Goal: Information Seeking & Learning: Learn about a topic

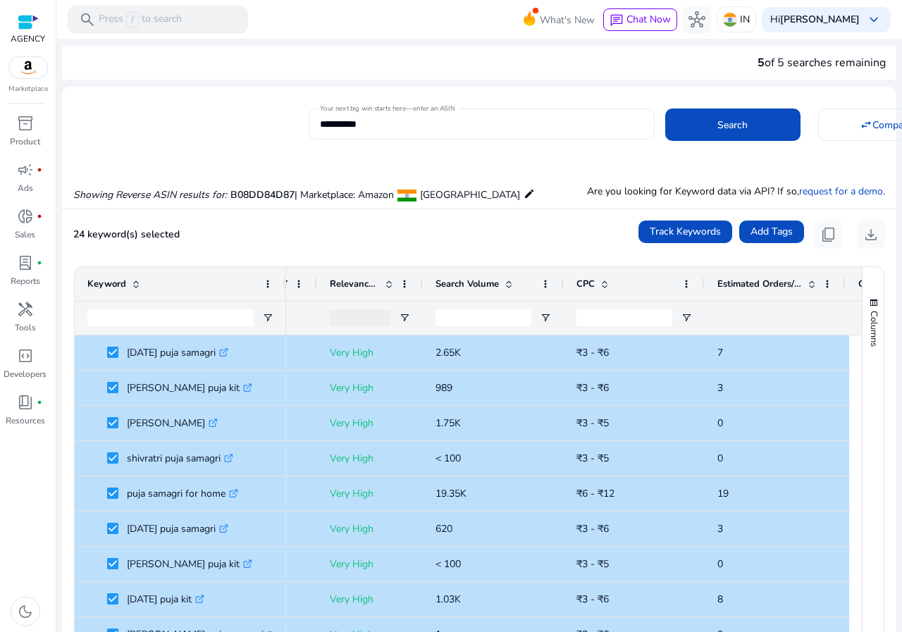
click at [406, 121] on input "**********" at bounding box center [482, 124] width 324 height 16
paste input
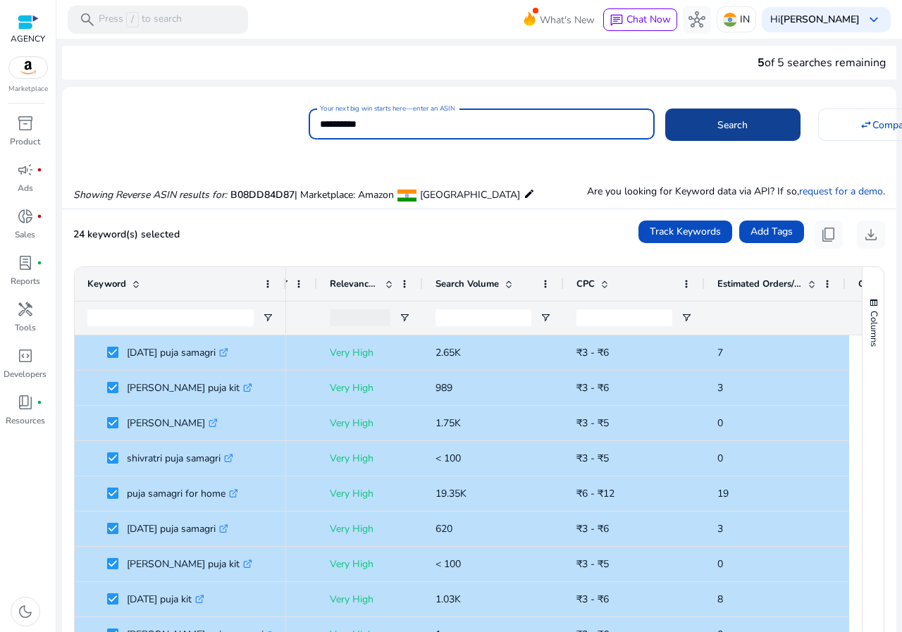
type input "**********"
click at [722, 136] on span at bounding box center [733, 125] width 135 height 34
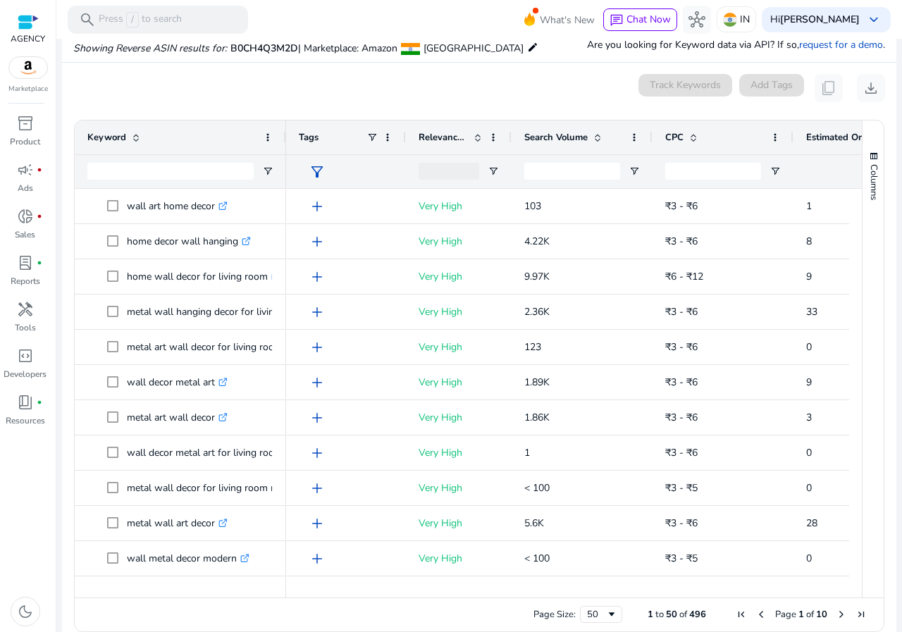
scroll to position [151, 0]
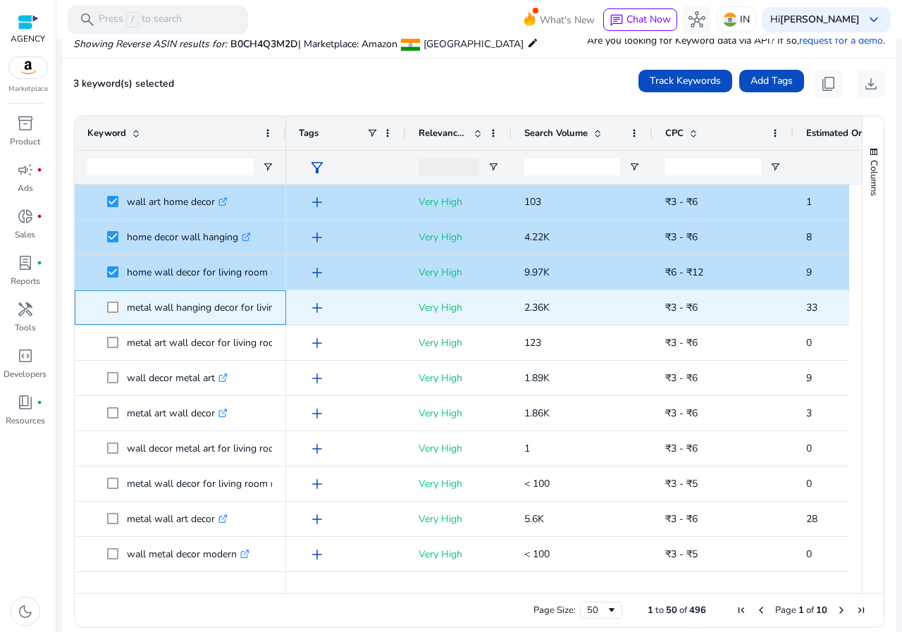
click at [111, 302] on span at bounding box center [117, 307] width 20 height 29
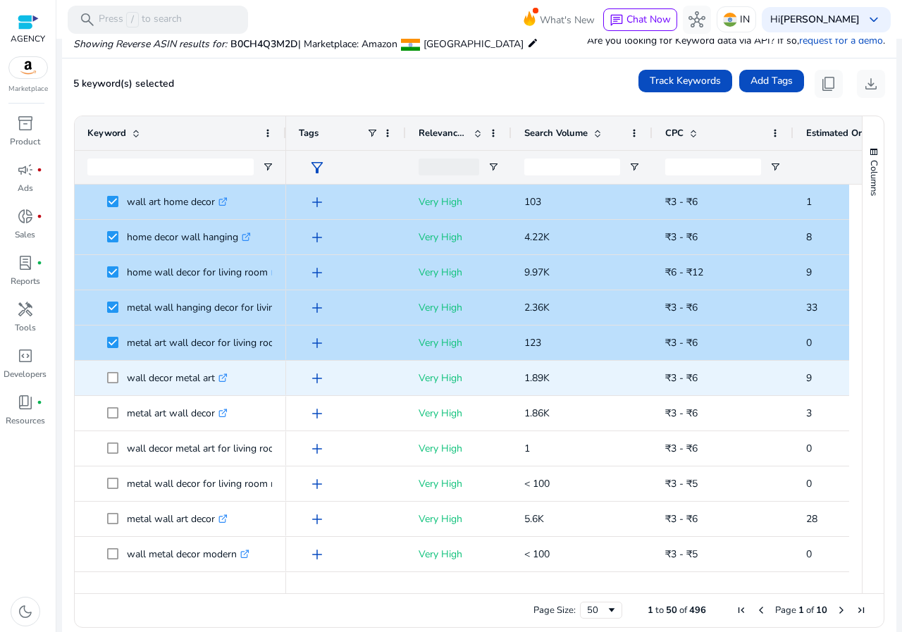
click at [110, 384] on span at bounding box center [117, 378] width 20 height 29
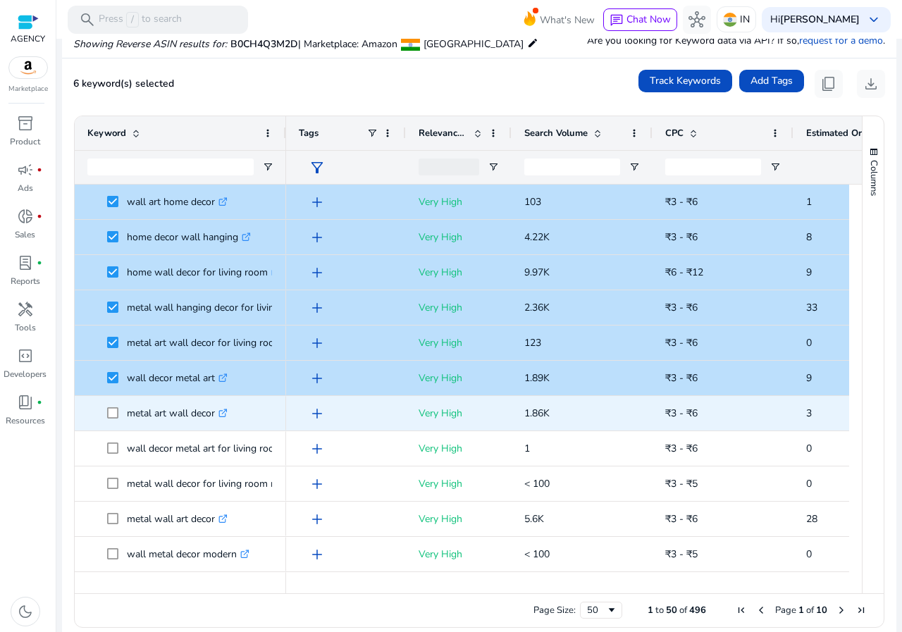
click at [105, 417] on span "metal art wall decor .st0{fill:#2c8af8}" at bounding box center [180, 413] width 186 height 29
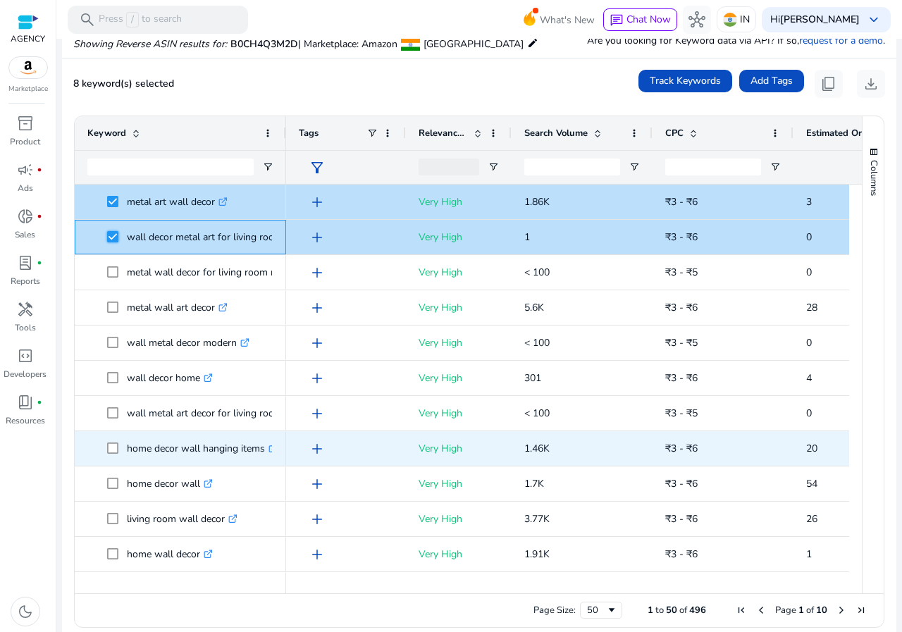
scroll to position [141, 0]
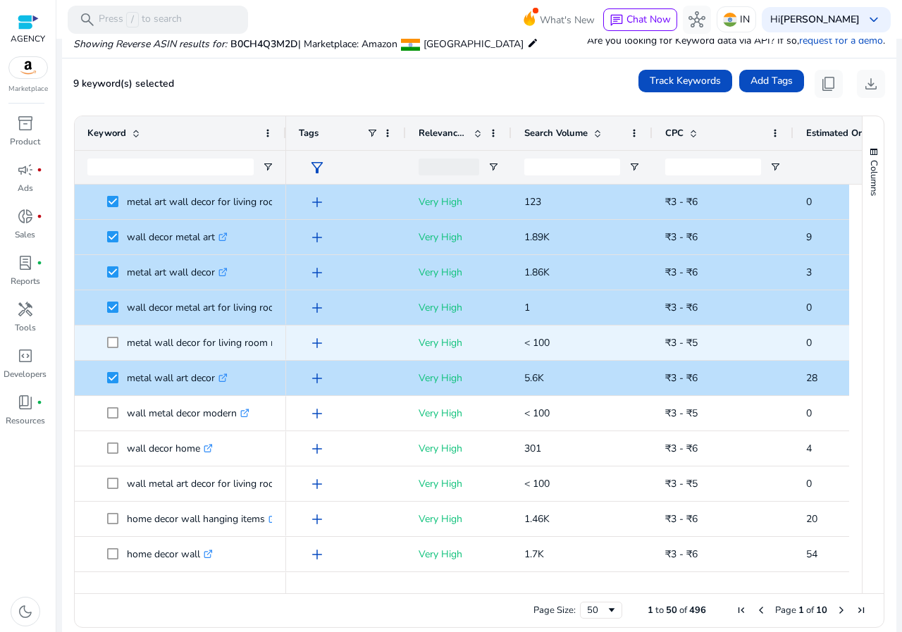
click at [106, 345] on span "metal wall decor for living room modern .st0{fill:#2c8af8}" at bounding box center [180, 343] width 186 height 29
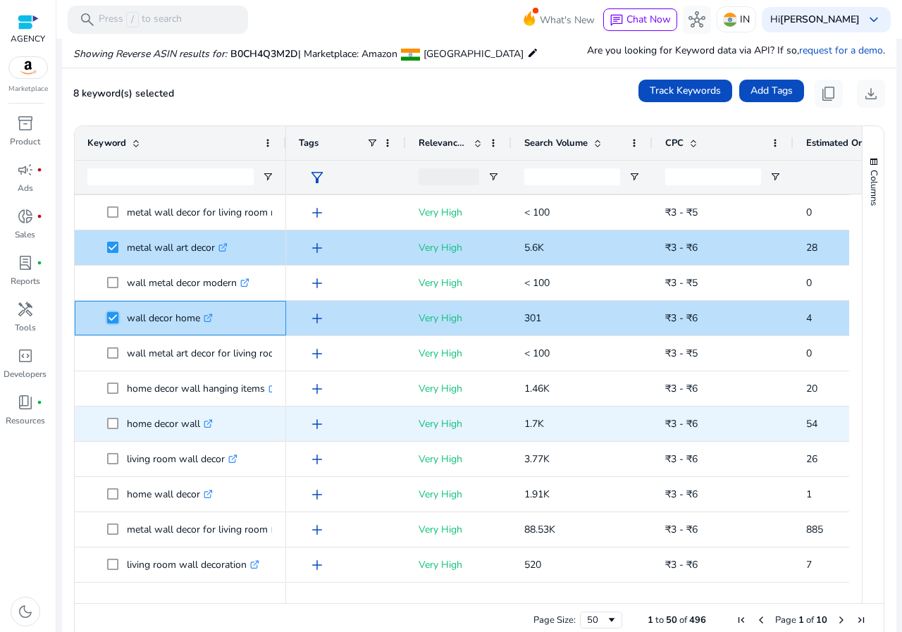
scroll to position [282, 0]
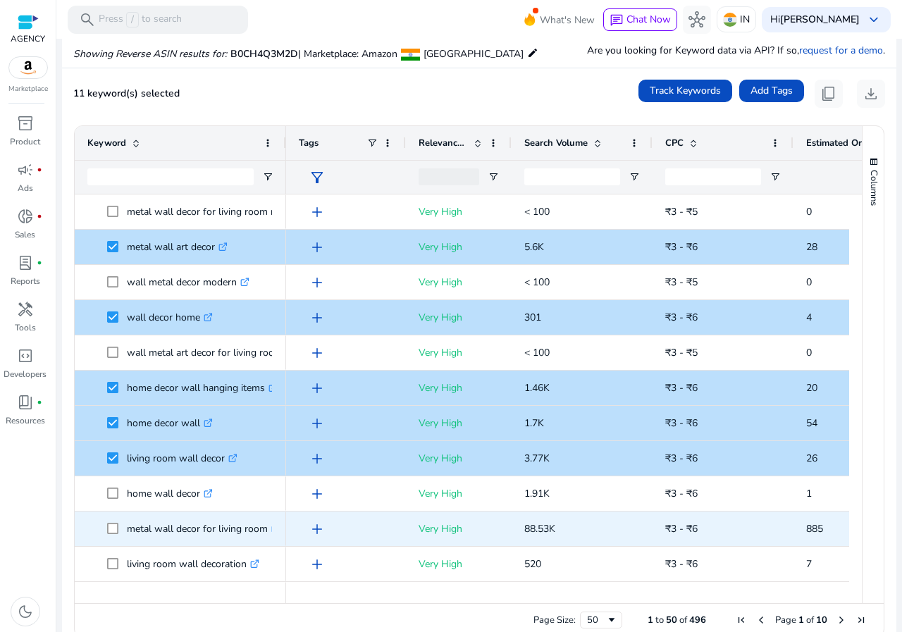
click at [118, 532] on span at bounding box center [117, 529] width 20 height 29
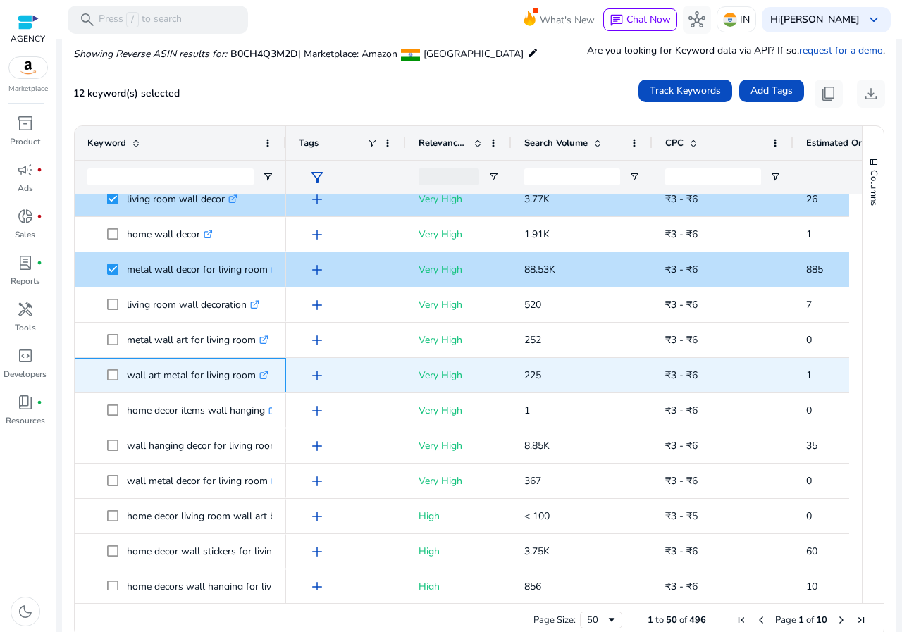
scroll to position [564, 0]
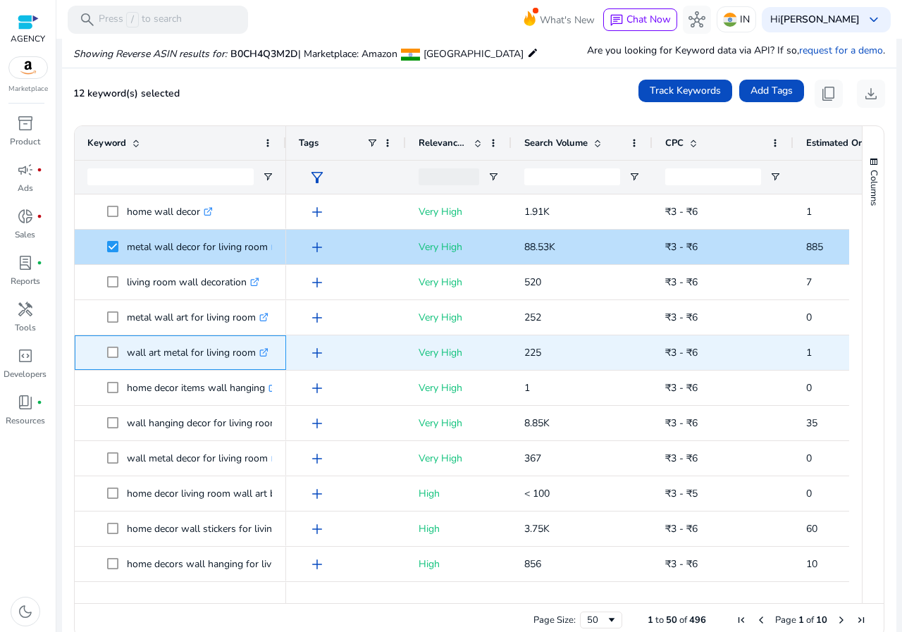
click at [111, 350] on span at bounding box center [117, 352] width 20 height 29
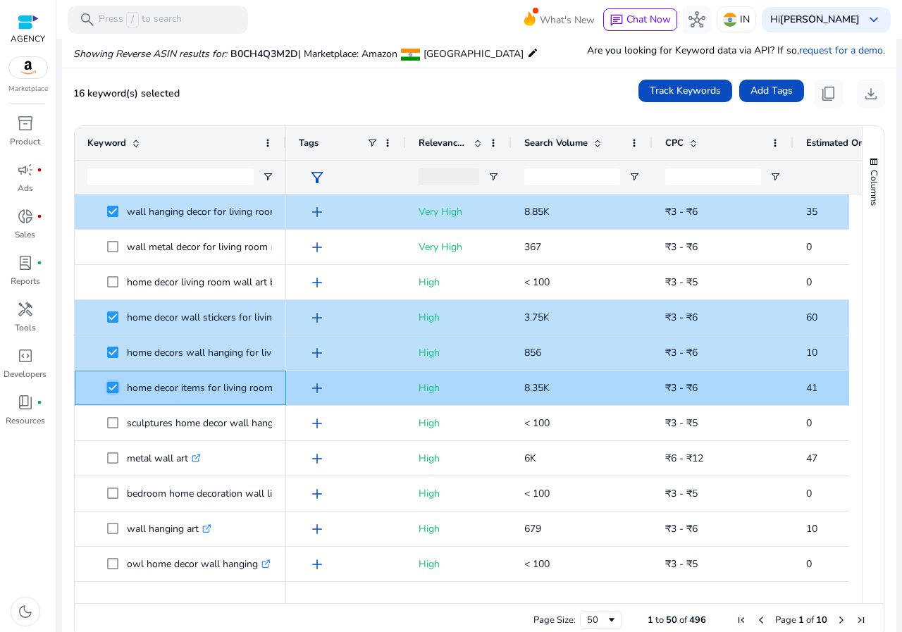
scroll to position [0, 0]
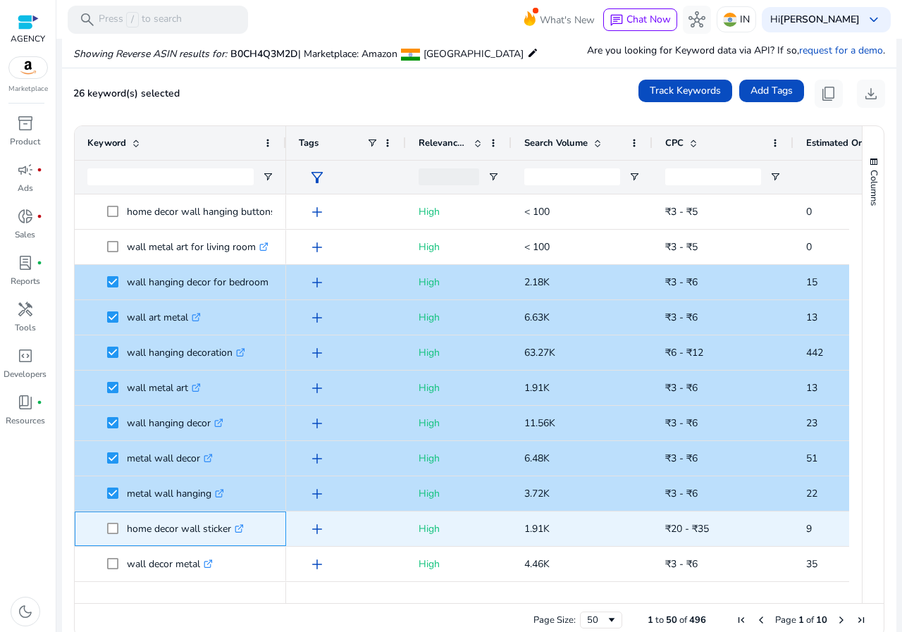
click at [118, 527] on span at bounding box center [117, 529] width 20 height 29
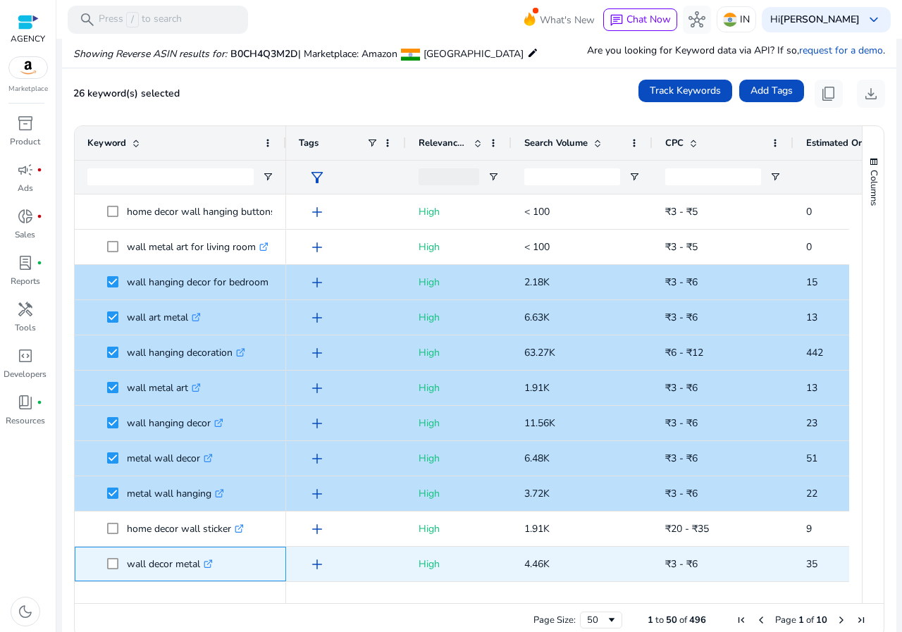
click at [119, 574] on span at bounding box center [117, 564] width 20 height 29
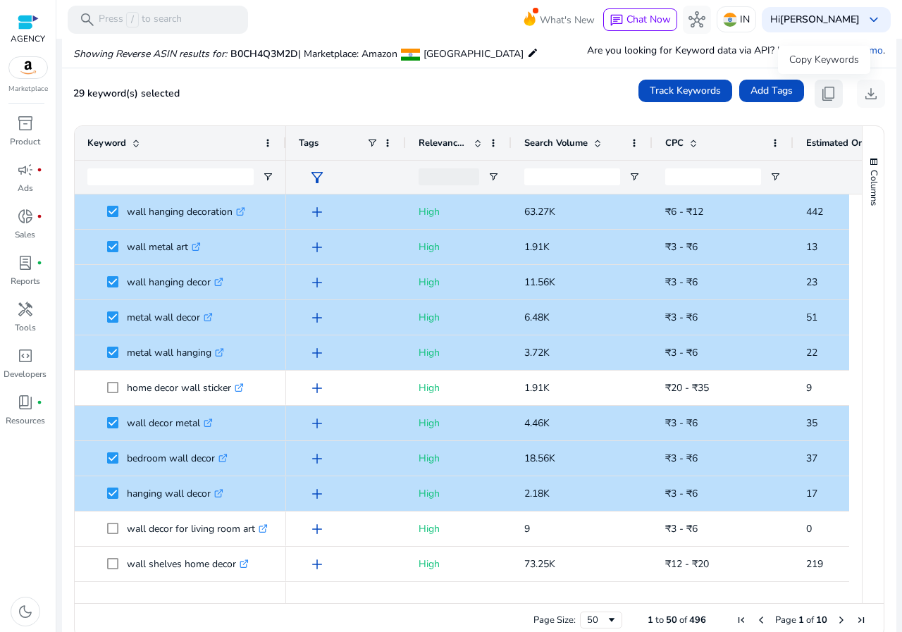
click at [821, 94] on span "content_copy" at bounding box center [829, 93] width 17 height 17
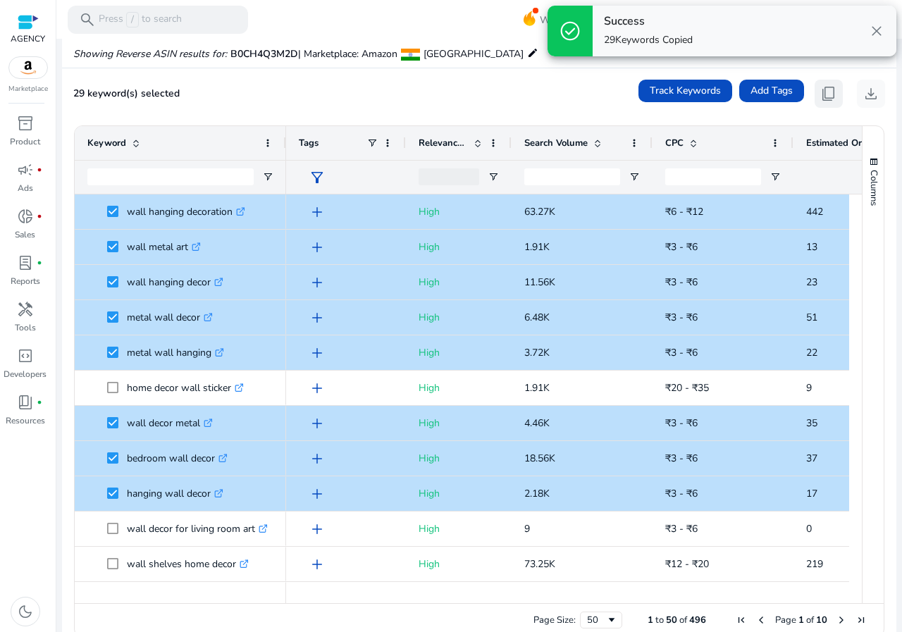
click at [821, 94] on span "content_copy" at bounding box center [829, 93] width 17 height 17
